Goal: Find specific page/section: Find specific page/section

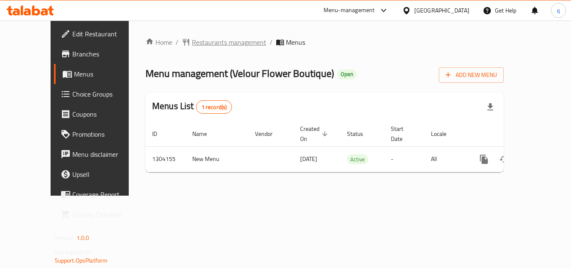
click at [200, 43] on span "Restaurants management" at bounding box center [229, 42] width 74 height 10
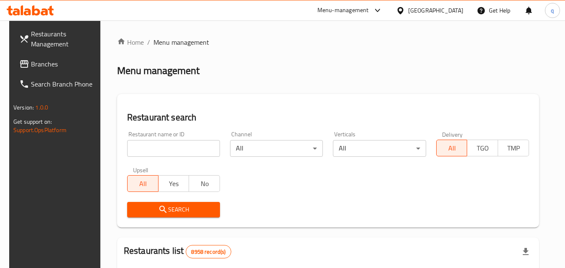
click at [179, 151] on input "search" at bounding box center [173, 148] width 93 height 17
paste input "703085"
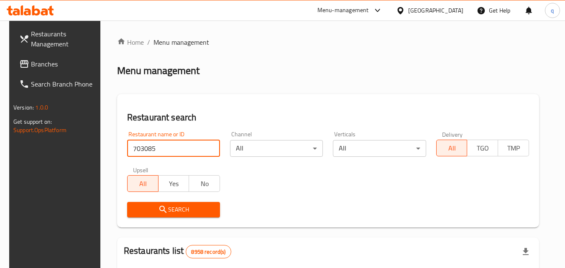
type input "703085"
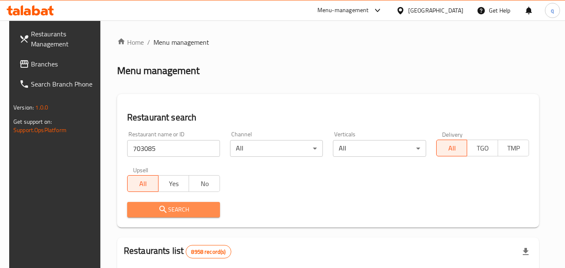
drag, startPoint x: 168, startPoint y: 219, endPoint x: 167, endPoint y: 211, distance: 8.4
click at [167, 213] on button "Search" at bounding box center [173, 209] width 93 height 15
click at [167, 211] on div at bounding box center [282, 134] width 565 height 268
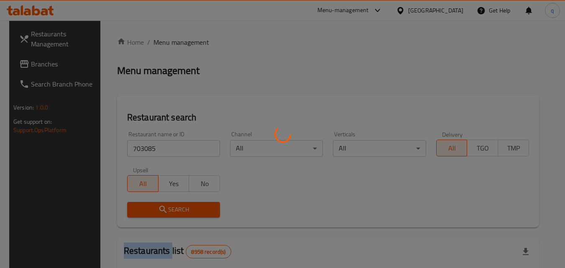
click at [167, 211] on div at bounding box center [282, 134] width 565 height 268
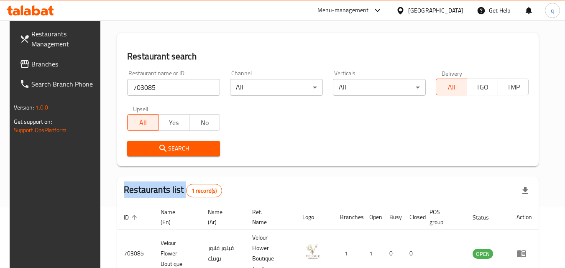
scroll to position [105, 0]
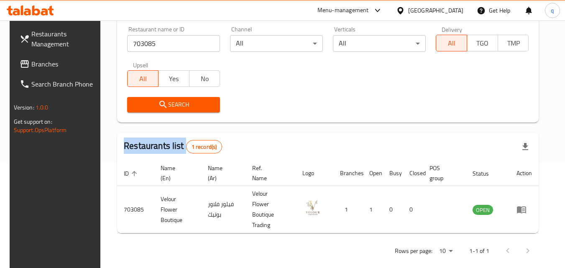
click at [41, 65] on span "Branches" at bounding box center [64, 64] width 66 height 10
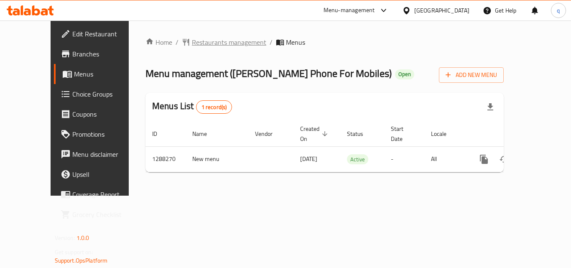
click at [212, 39] on span "Restaurants management" at bounding box center [229, 42] width 74 height 10
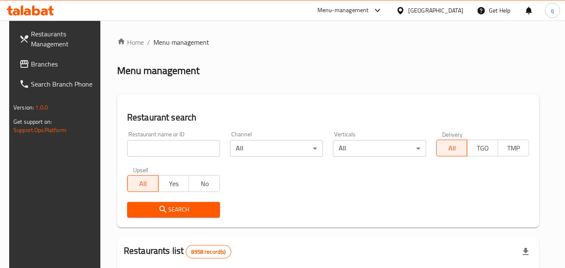
click at [189, 143] on input "search" at bounding box center [173, 148] width 93 height 17
paste input "697068"
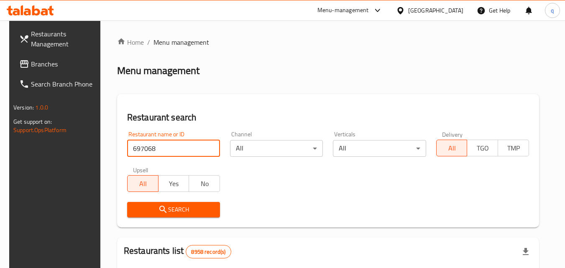
type input "697068"
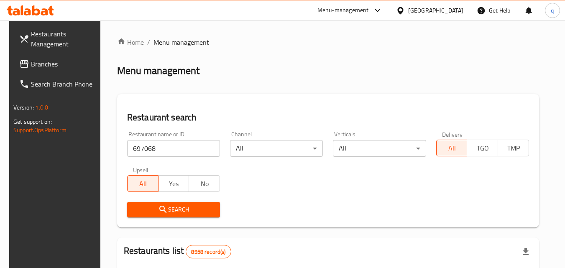
click at [158, 205] on span "Search" at bounding box center [173, 210] width 79 height 10
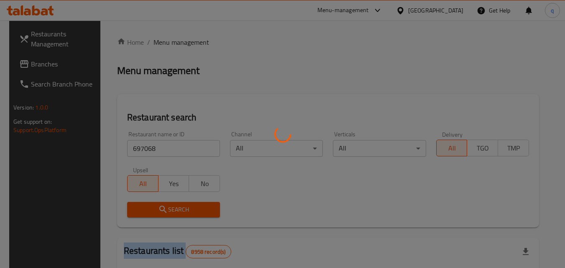
click at [158, 204] on div at bounding box center [282, 134] width 565 height 268
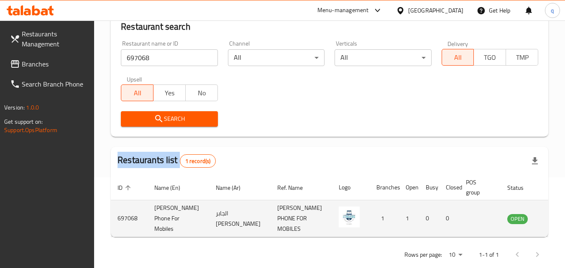
scroll to position [105, 0]
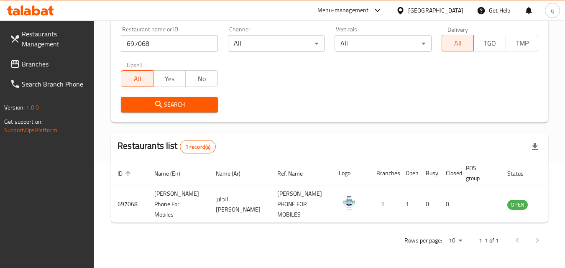
click at [460, 13] on div "[GEOGRAPHIC_DATA]" at bounding box center [435, 10] width 55 height 9
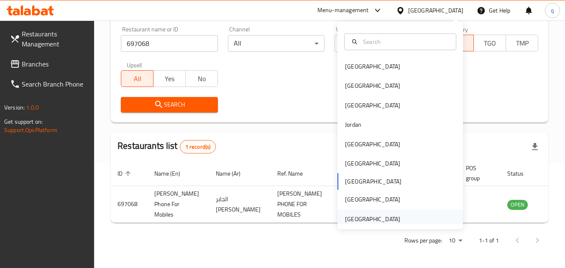
click at [358, 215] on div "United Arab Emirates" at bounding box center [372, 219] width 55 height 9
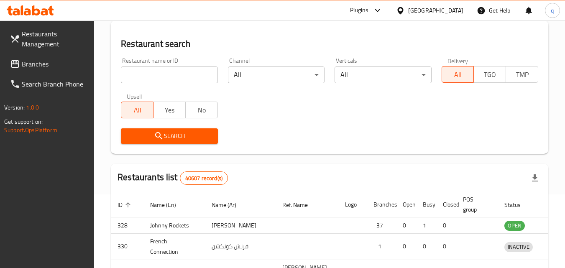
scroll to position [105, 0]
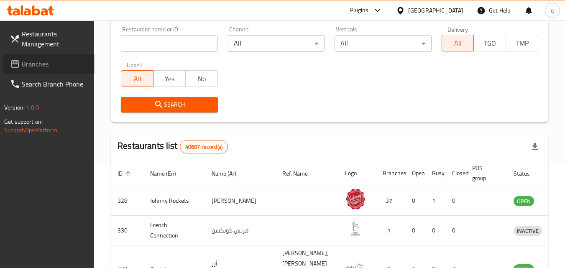
click at [19, 69] on link "Branches" at bounding box center [48, 64] width 91 height 20
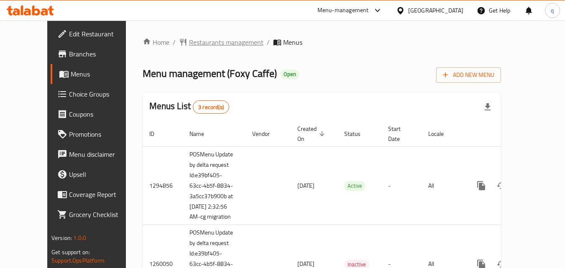
click at [206, 42] on span "Restaurants management" at bounding box center [226, 42] width 74 height 10
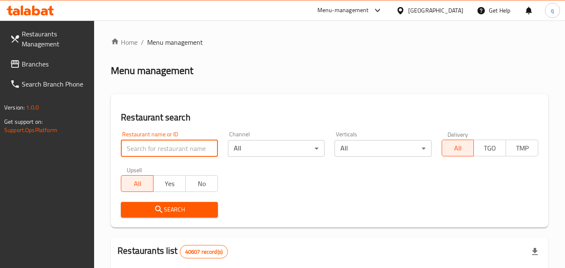
click at [173, 149] on input "search" at bounding box center [169, 148] width 97 height 17
paste input "20200"
type input "20200"
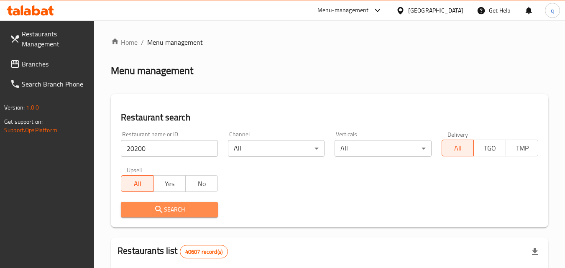
click at [161, 213] on icon "submit" at bounding box center [159, 210] width 10 height 10
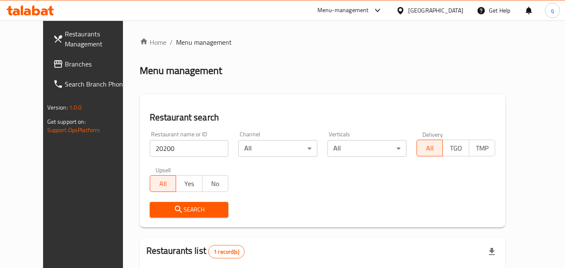
click at [433, 12] on div "[GEOGRAPHIC_DATA]" at bounding box center [435, 10] width 55 height 9
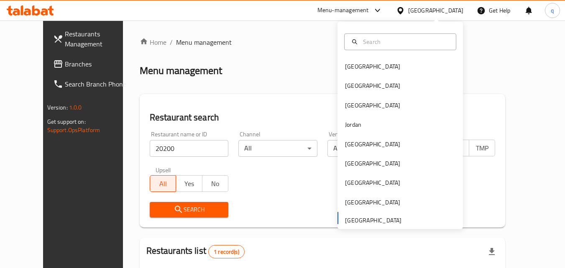
click at [65, 66] on span "Branches" at bounding box center [98, 64] width 66 height 10
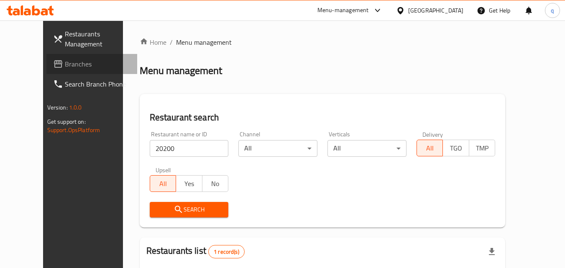
click at [65, 65] on span "Branches" at bounding box center [98, 64] width 66 height 10
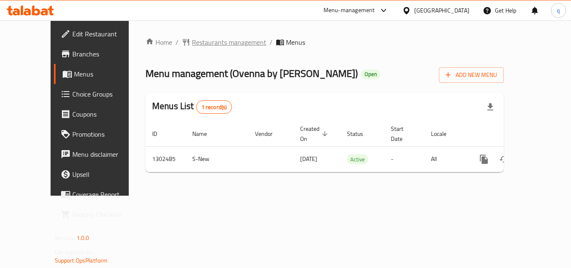
click at [193, 44] on span "Restaurants management" at bounding box center [229, 42] width 74 height 10
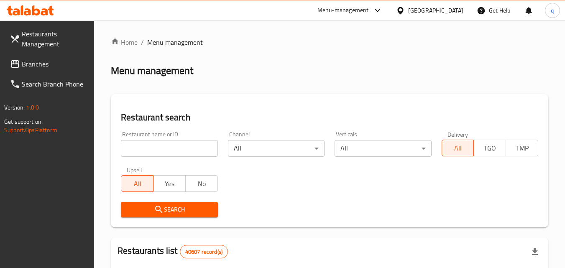
paste input "702440"
click at [176, 151] on input "search" at bounding box center [169, 148] width 97 height 17
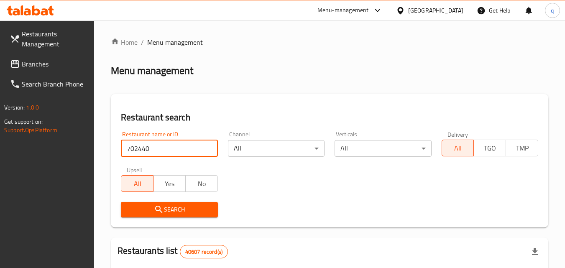
type input "702440"
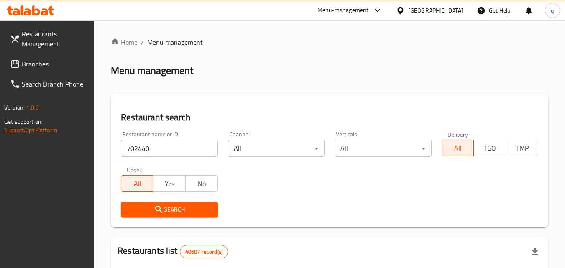
click at [168, 213] on span "Search" at bounding box center [169, 210] width 83 height 10
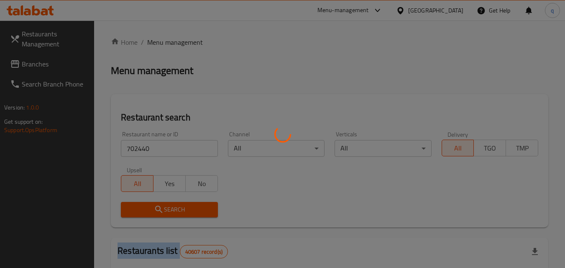
click at [167, 213] on div at bounding box center [282, 134] width 565 height 268
click at [166, 213] on div at bounding box center [282, 134] width 565 height 268
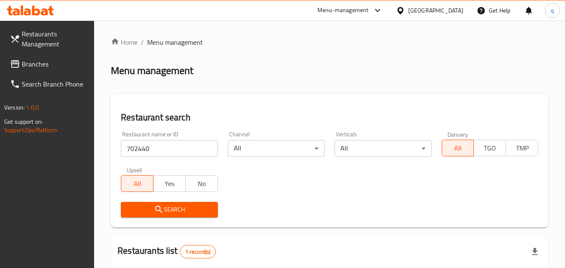
click at [428, 11] on div "United Arab Emirates" at bounding box center [435, 10] width 55 height 9
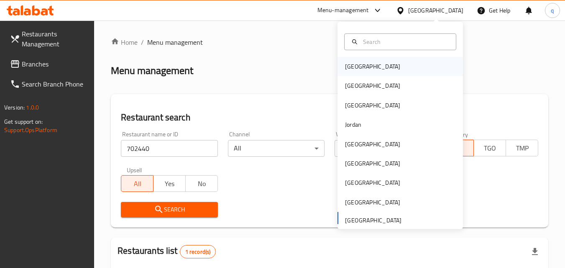
click at [345, 64] on div "Bahrain" at bounding box center [372, 66] width 55 height 9
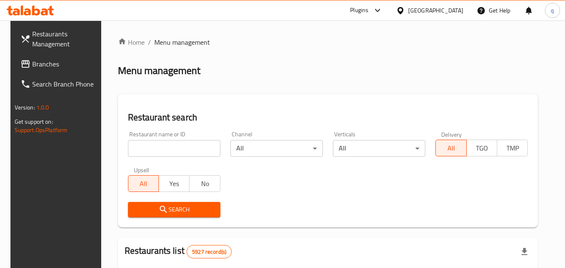
click at [34, 63] on span "Branches" at bounding box center [65, 64] width 66 height 10
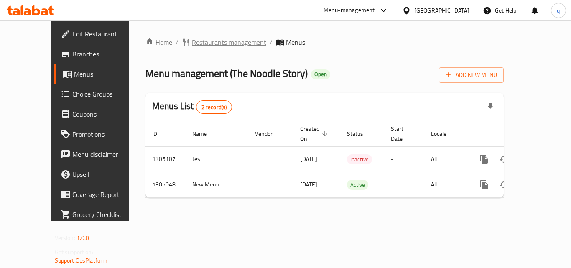
click at [205, 39] on span "Restaurants management" at bounding box center [229, 42] width 74 height 10
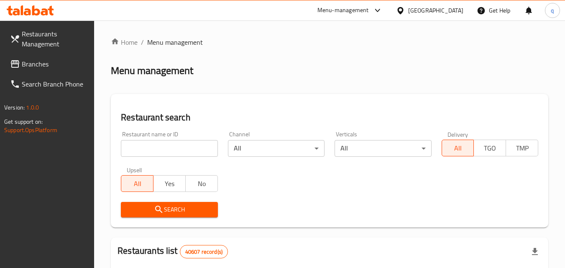
click at [176, 146] on input "search" at bounding box center [169, 148] width 97 height 17
paste input "703529"
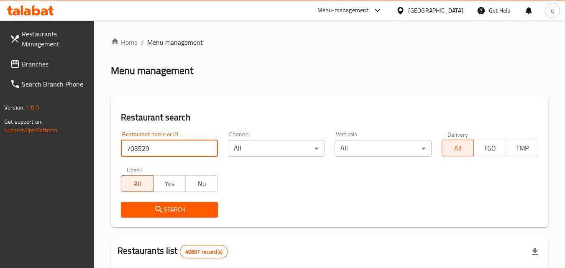
type input "703529"
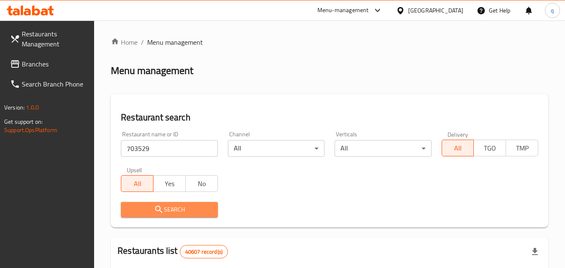
click at [171, 210] on span "Search" at bounding box center [169, 210] width 83 height 10
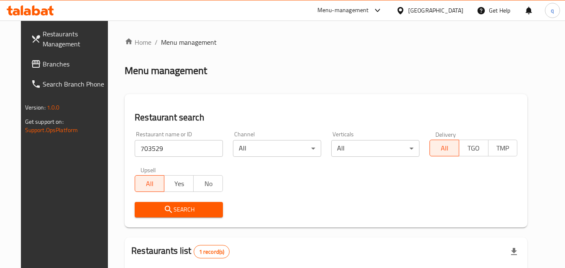
click at [422, 11] on div "[GEOGRAPHIC_DATA]" at bounding box center [435, 10] width 55 height 9
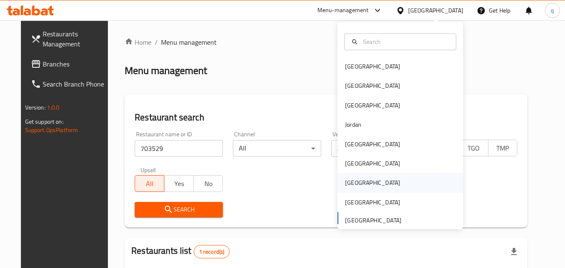
click at [348, 180] on div "[GEOGRAPHIC_DATA]" at bounding box center [372, 182] width 55 height 9
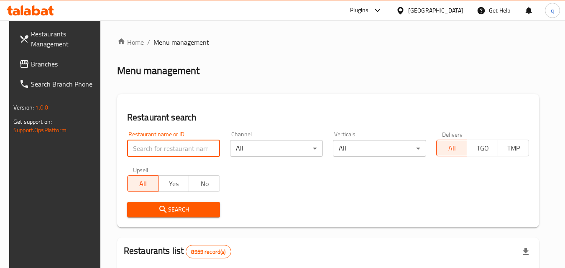
click at [161, 142] on input "search" at bounding box center [173, 148] width 93 height 17
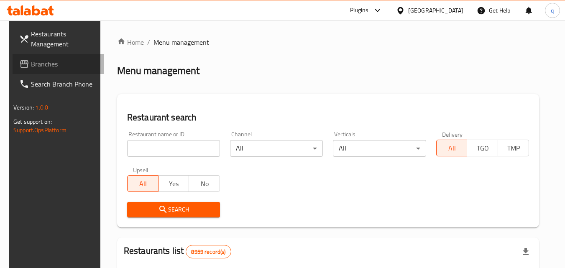
click at [59, 58] on link "Branches" at bounding box center [58, 64] width 91 height 20
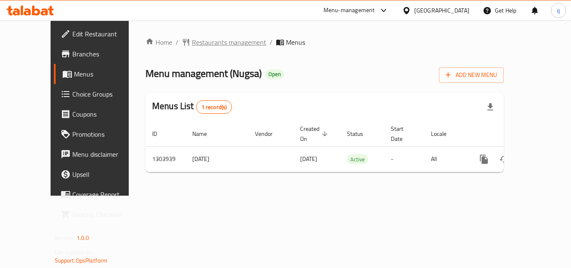
click at [192, 45] on span "Restaurants management" at bounding box center [229, 42] width 74 height 10
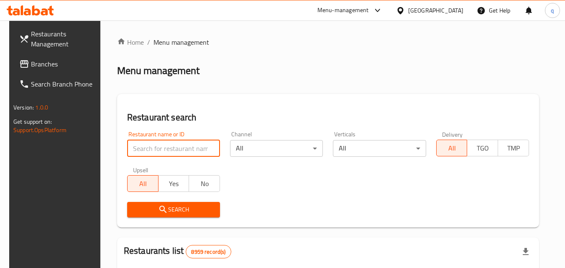
click at [164, 144] on input "search" at bounding box center [173, 148] width 93 height 17
paste input "703024"
type input "703024"
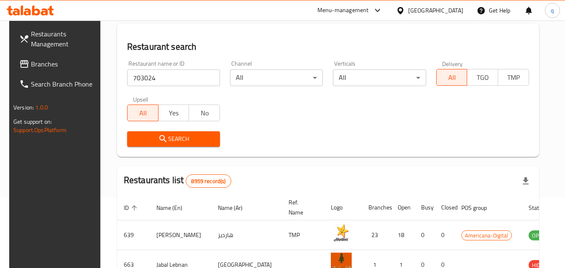
scroll to position [42, 0]
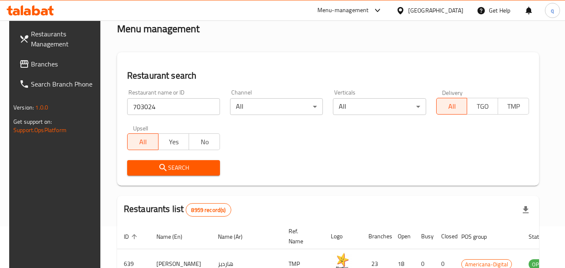
click at [179, 172] on span "Search" at bounding box center [173, 168] width 79 height 10
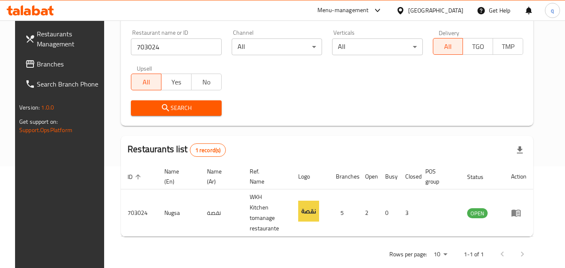
scroll to position [105, 0]
